Goal: Communication & Community: Answer question/provide support

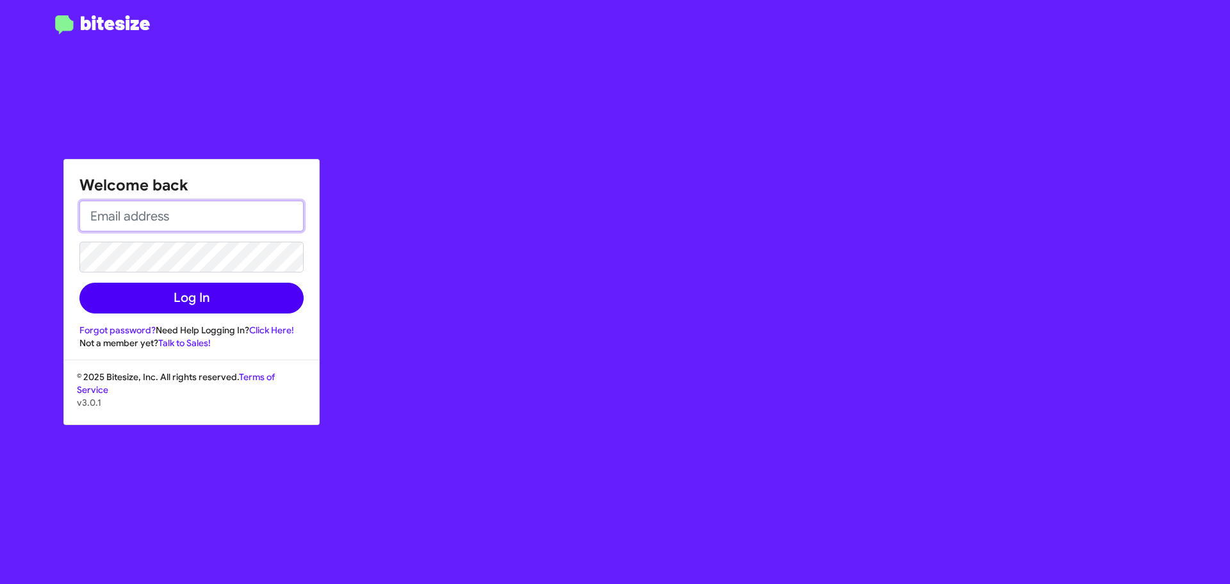
type input "[EMAIL_ADDRESS][DOMAIN_NAME]"
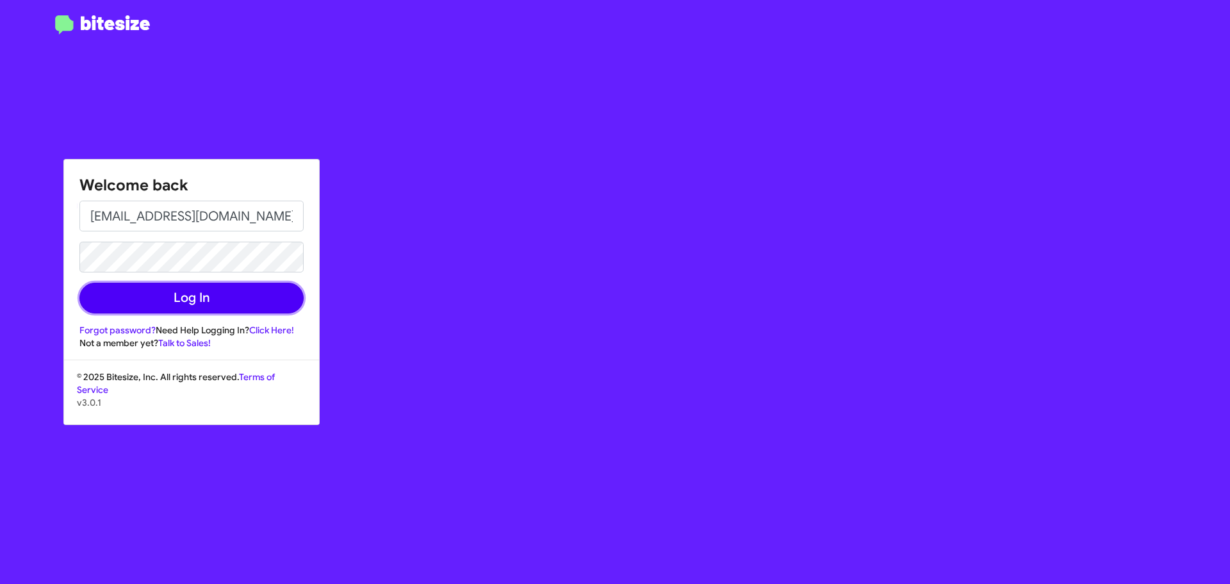
click at [175, 302] on button "Log In" at bounding box center [191, 298] width 224 height 31
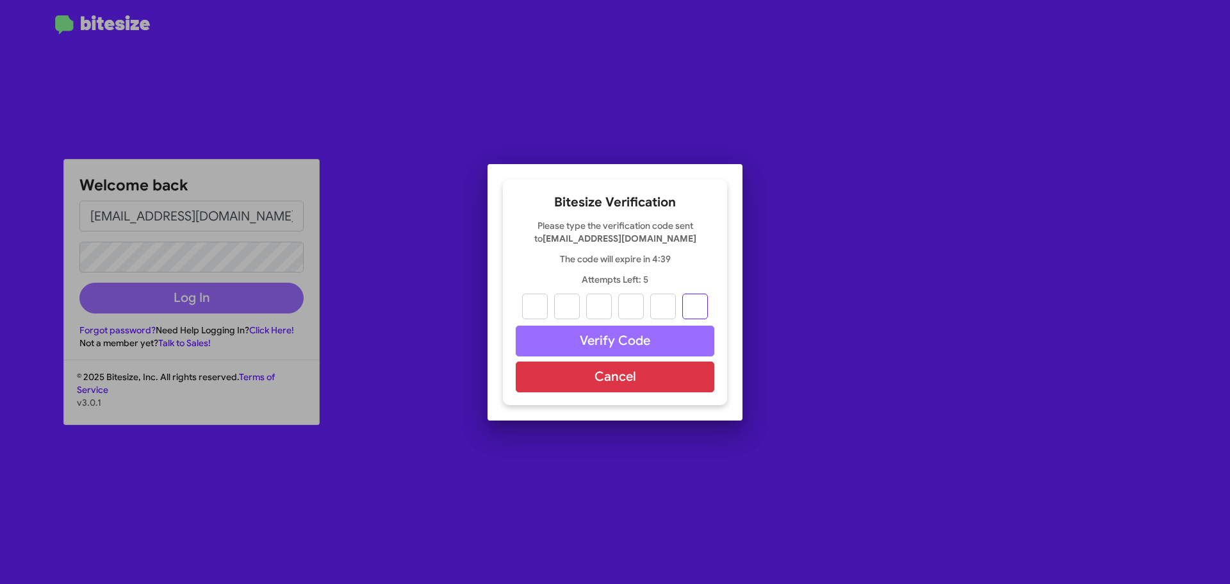
paste input "7"
type input "7"
type input "8"
type input "9"
type input "1"
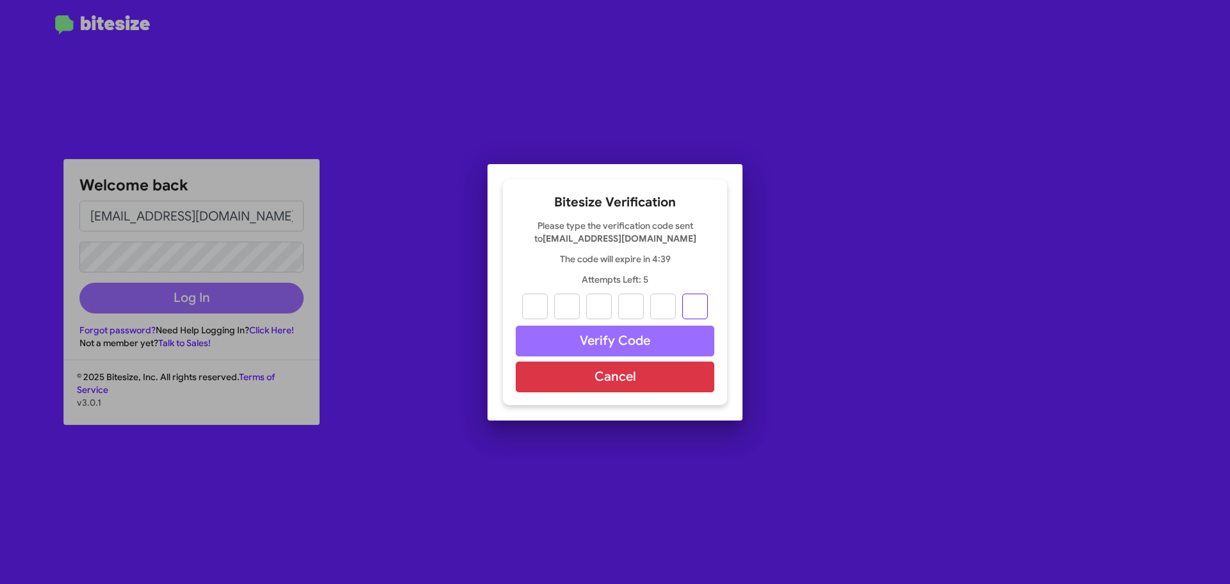
type input "5"
type input "7"
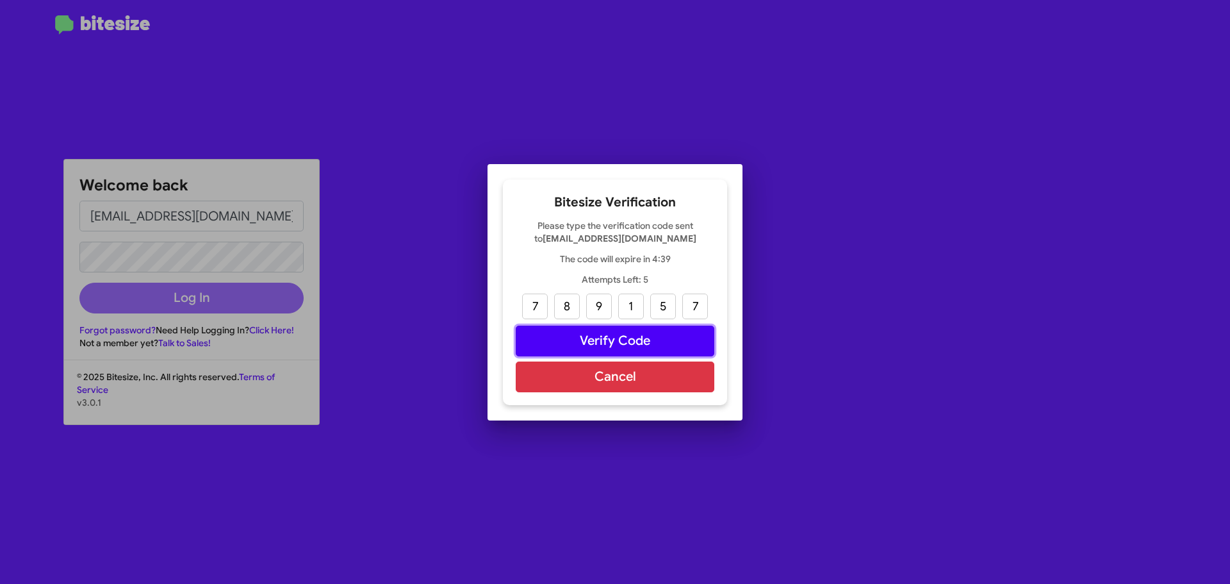
click at [609, 342] on button "Verify Code" at bounding box center [615, 340] width 199 height 31
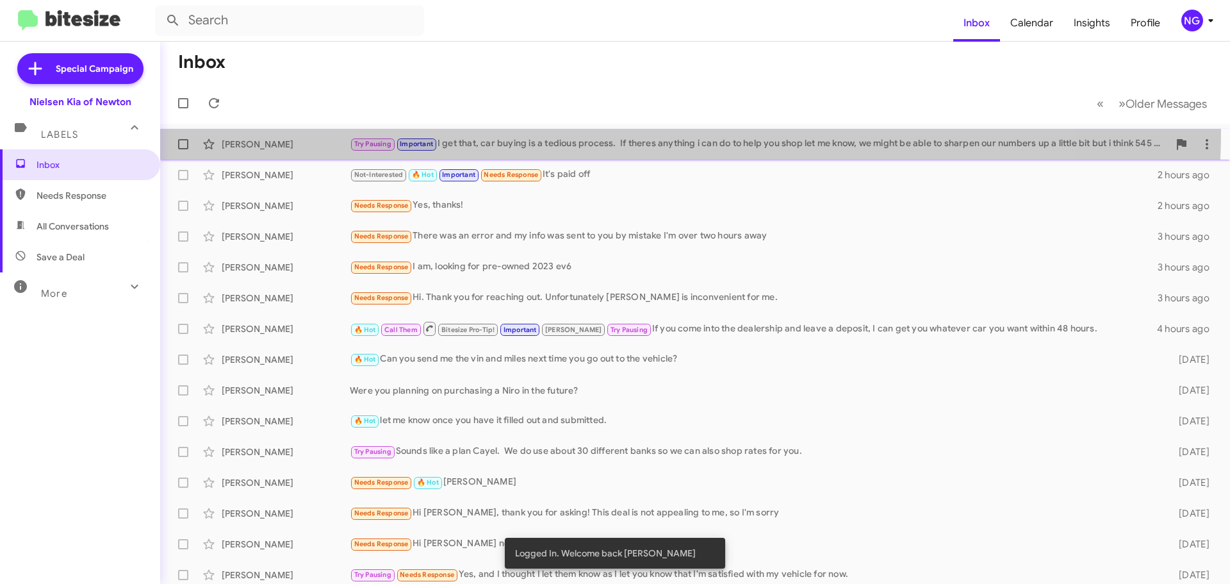
click at [578, 133] on div "[PERSON_NAME] Try Pausing Important I get that, car buying is a tedious process…" at bounding box center [694, 144] width 1049 height 26
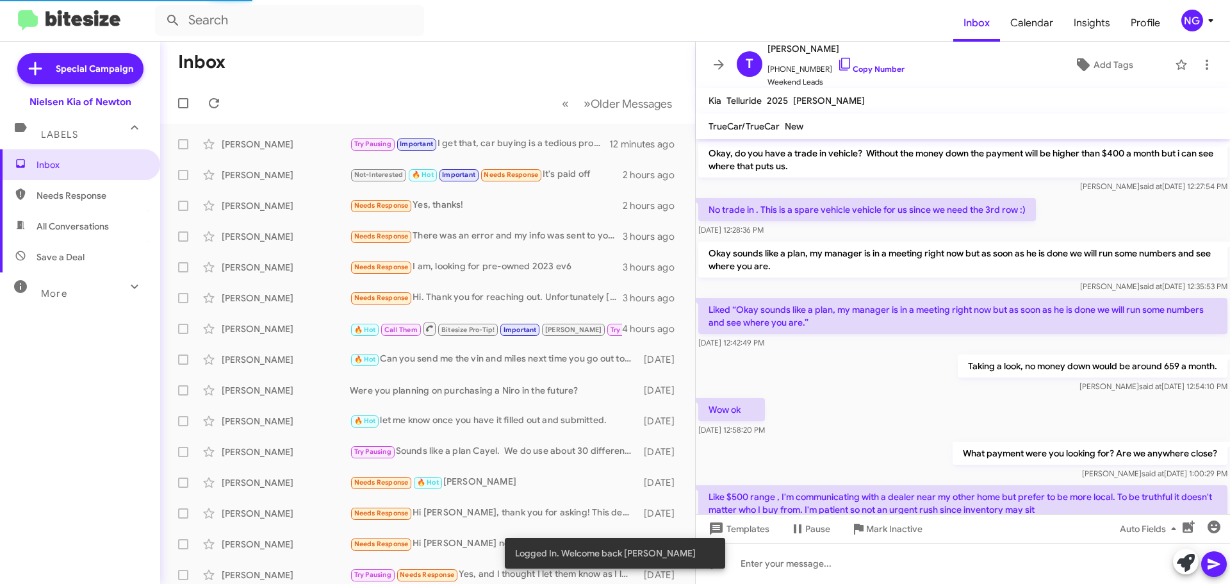
scroll to position [701, 0]
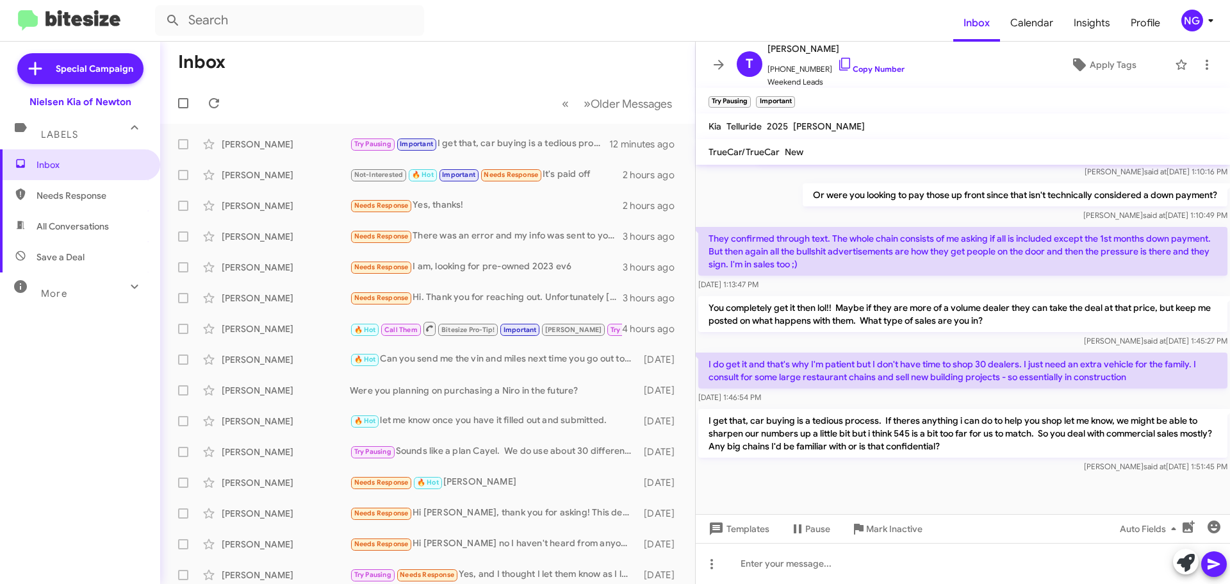
click at [714, 128] on mat-toolbar "[PERSON_NAME] 2025 [PERSON_NAME]" at bounding box center [963, 126] width 534 height 26
click at [860, 112] on mat-toolbar "Try Pausing × Important ×" at bounding box center [963, 101] width 534 height 26
drag, startPoint x: 1103, startPoint y: 468, endPoint x: 1101, endPoint y: 417, distance: 50.6
click at [1103, 466] on span "[PERSON_NAME] said at [DATE] 1:51:45 PM" at bounding box center [1155, 466] width 143 height 10
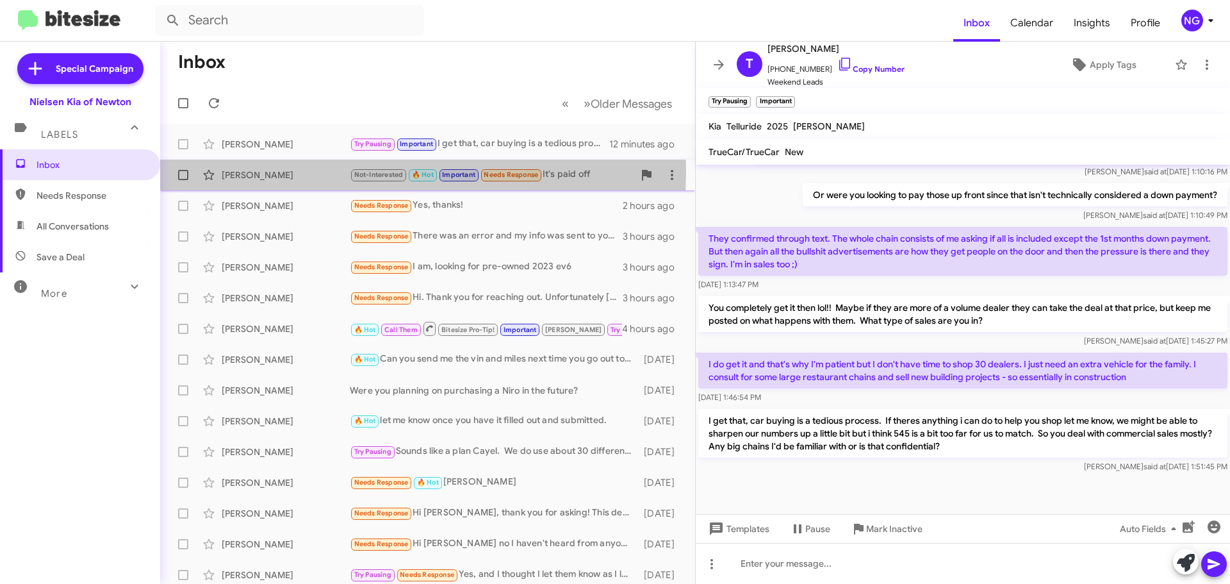
click at [281, 170] on div "[PERSON_NAME]" at bounding box center [286, 174] width 128 height 13
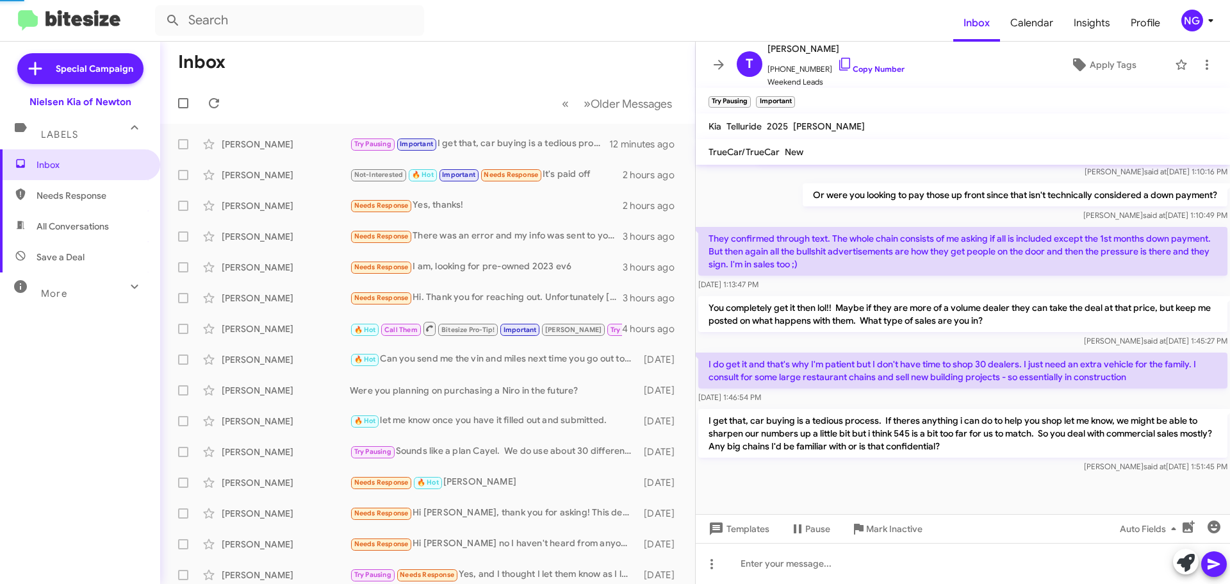
scroll to position [663, 0]
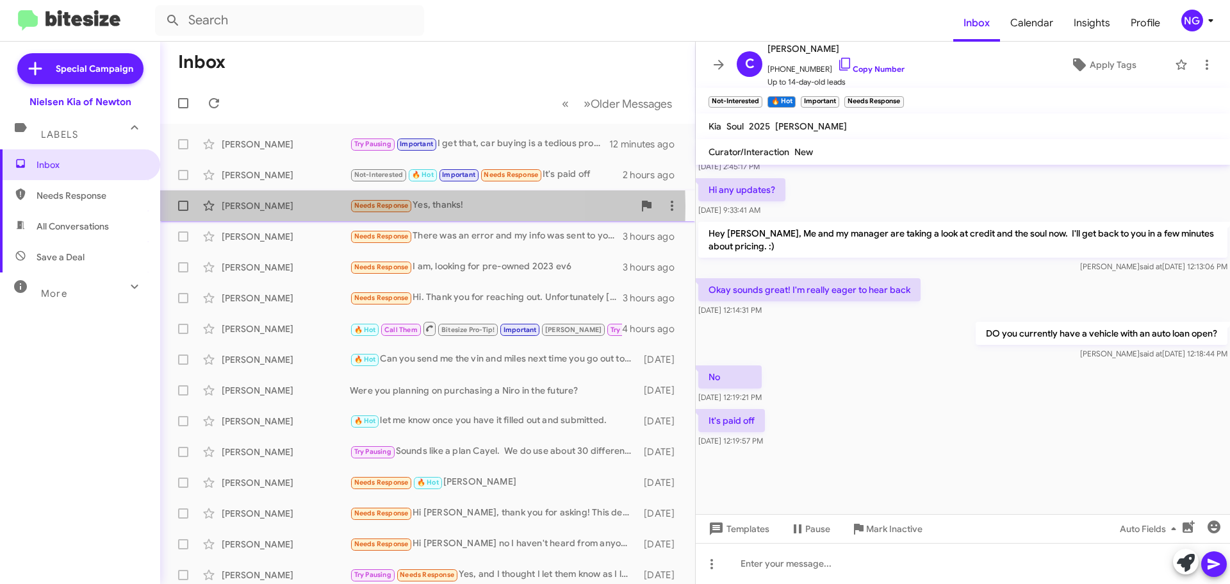
click at [228, 206] on div "[PERSON_NAME]" at bounding box center [286, 205] width 128 height 13
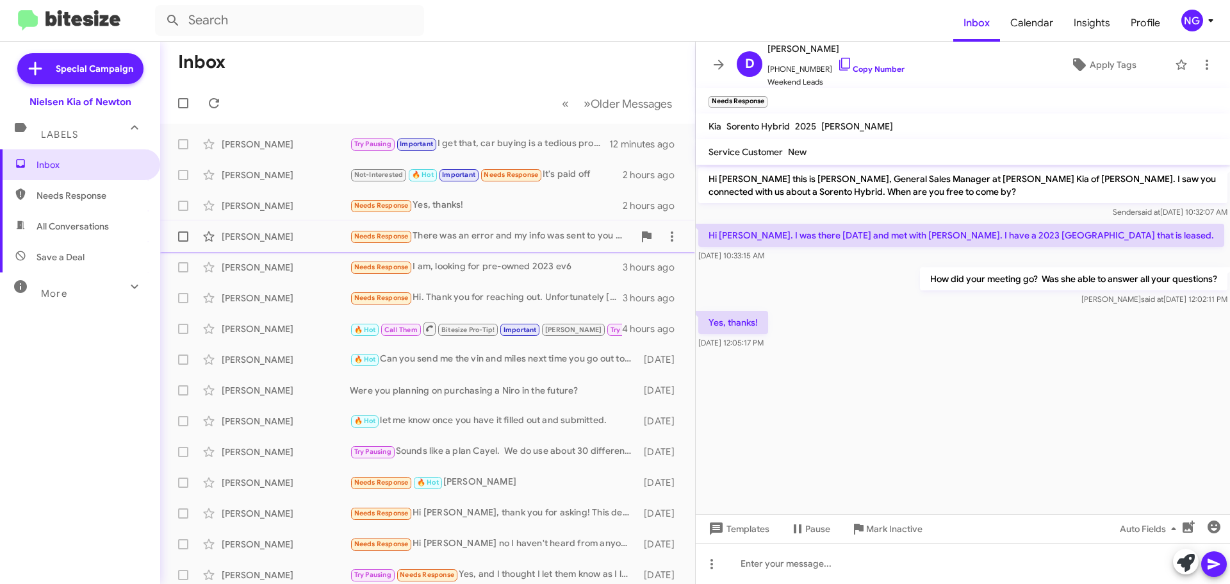
click at [265, 228] on div "[PERSON_NAME] Needs Response There was an error and my info was sent to you by …" at bounding box center [427, 237] width 514 height 26
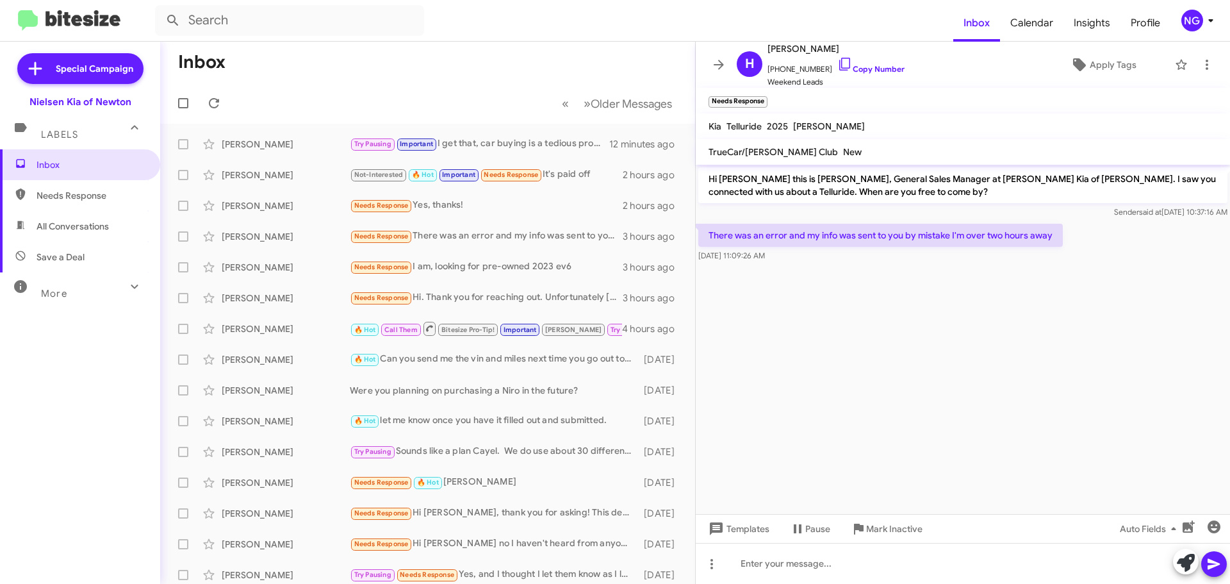
drag, startPoint x: 919, startPoint y: 232, endPoint x: 1073, endPoint y: 250, distance: 154.8
click at [1058, 250] on div "There was an error and my info was sent to you by mistake I'm over two hours aw…" at bounding box center [880, 243] width 365 height 38
click at [1073, 250] on div "There was an error and my info was sent to you by mistake I'm over two hours aw…" at bounding box center [963, 243] width 534 height 44
click at [77, 154] on span "Inbox" at bounding box center [80, 164] width 160 height 31
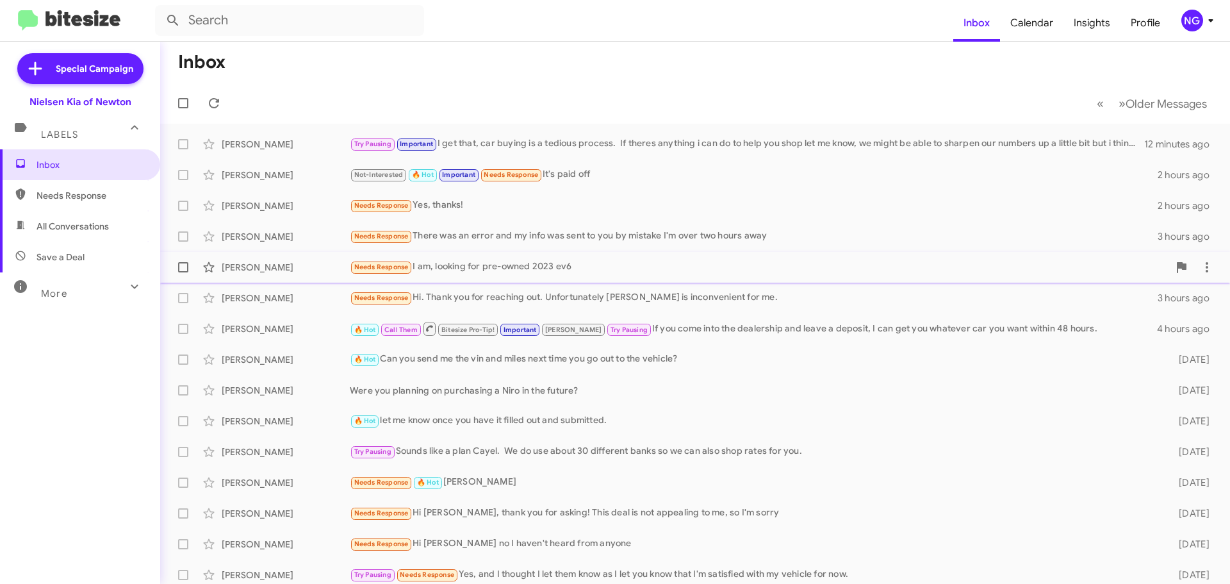
click at [322, 273] on div "[PERSON_NAME]" at bounding box center [286, 267] width 128 height 13
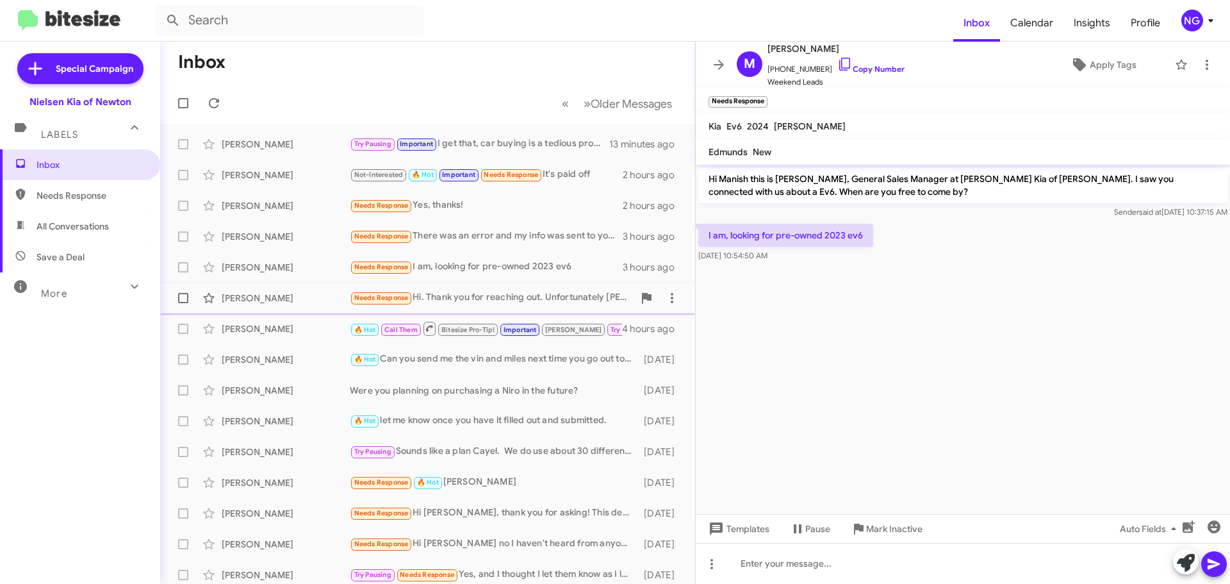
click at [270, 305] on div "[PERSON_NAME] Needs Response Hi. Thank you for reaching out. Unfortunately [PER…" at bounding box center [427, 298] width 514 height 26
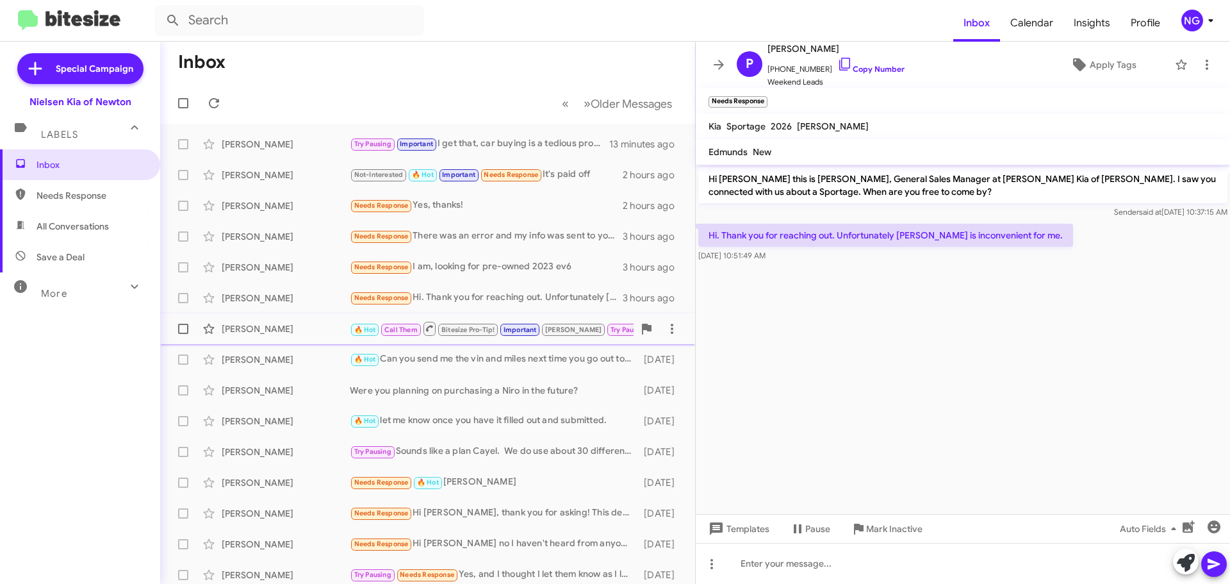
click at [300, 334] on div "[PERSON_NAME]" at bounding box center [286, 328] width 128 height 13
